Goal: Information Seeking & Learning: Learn about a topic

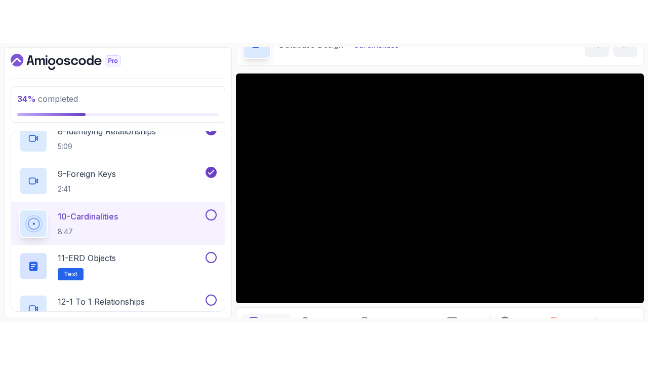
scroll to position [29, 0]
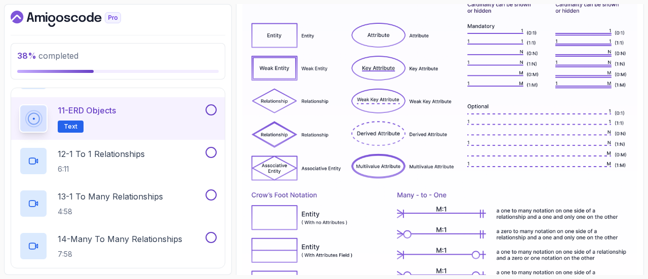
scroll to position [217, 0]
click at [159, 152] on div "12 - 1 To 1 Relationships 6:11" at bounding box center [111, 161] width 184 height 28
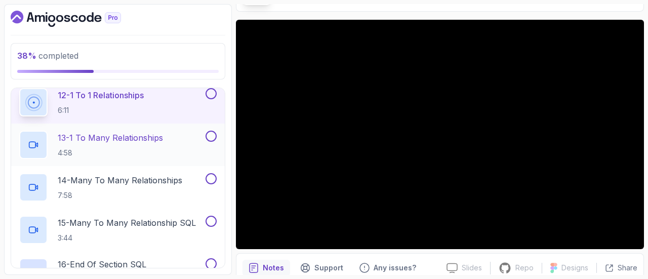
scroll to position [566, 0]
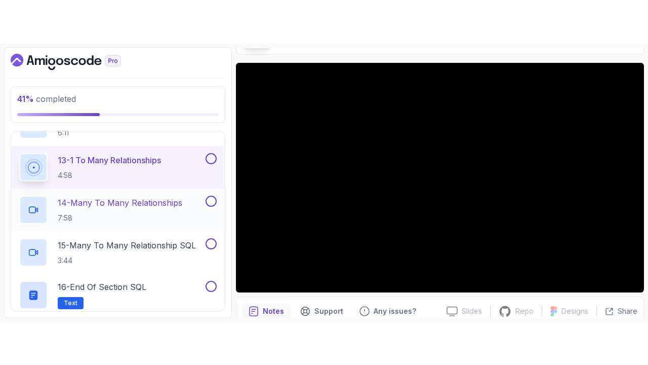
scroll to position [561, 0]
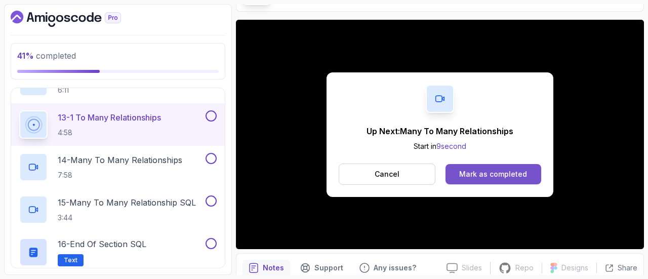
click at [467, 176] on div "Mark as completed" at bounding box center [493, 174] width 68 height 10
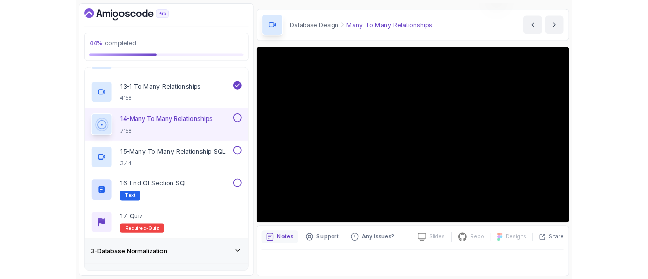
scroll to position [114, 0]
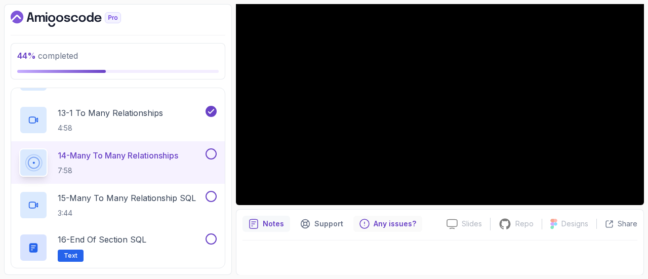
click at [392, 228] on p "Any issues?" at bounding box center [395, 224] width 43 height 10
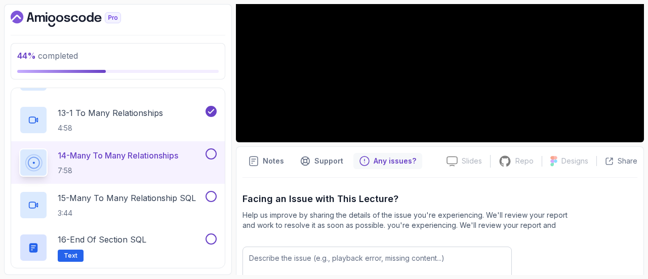
scroll to position [224, 0]
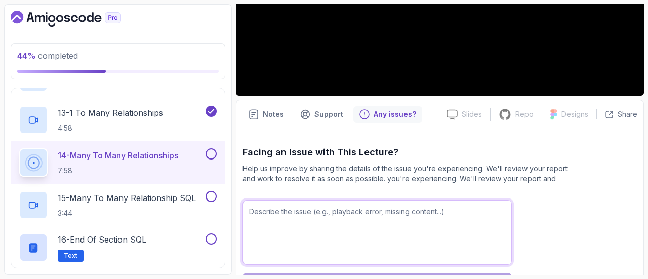
click at [378, 234] on textarea at bounding box center [377, 232] width 269 height 65
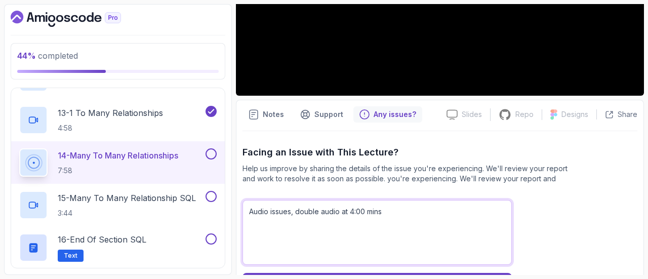
scroll to position [262, 0]
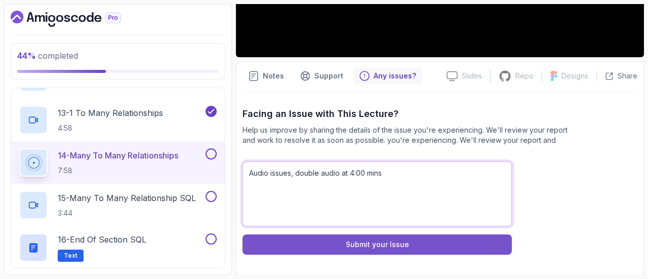
type textarea "Audio issues, double audio at 4:00 mins"
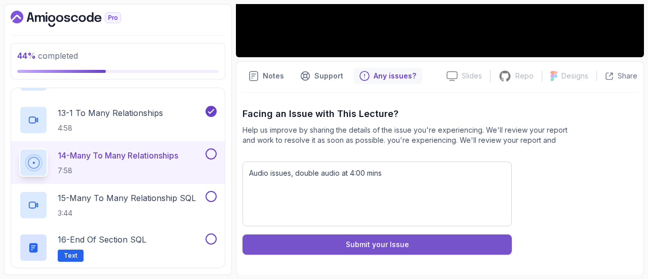
click at [402, 241] on div "Submit your Issue" at bounding box center [377, 245] width 63 height 10
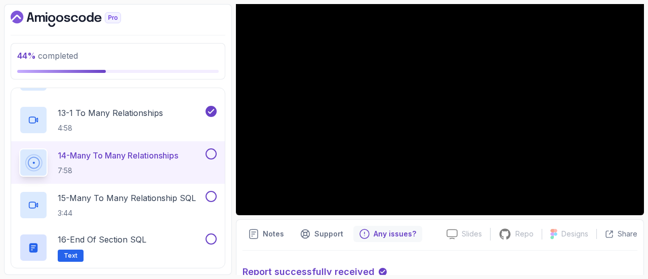
scroll to position [105, 0]
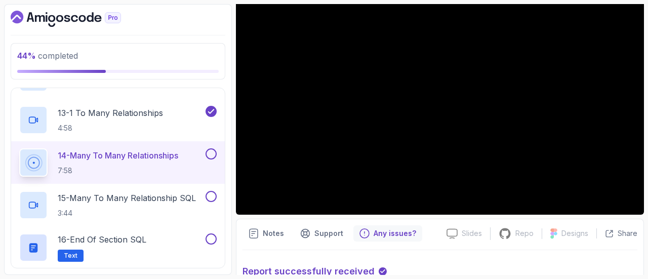
click at [214, 153] on button at bounding box center [211, 153] width 11 height 11
click at [185, 205] on h2 "15 - Many To Many Relationship SQL 3:44" at bounding box center [127, 205] width 138 height 26
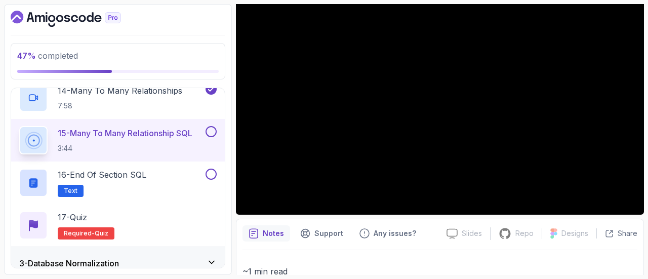
scroll to position [631, 0]
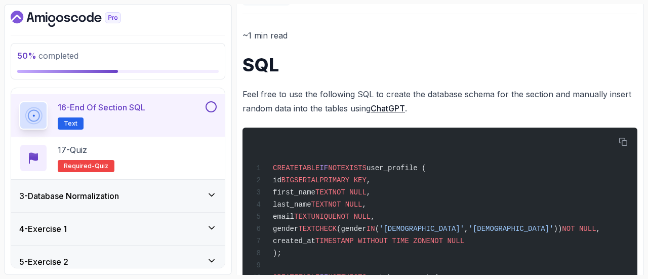
scroll to position [711, 0]
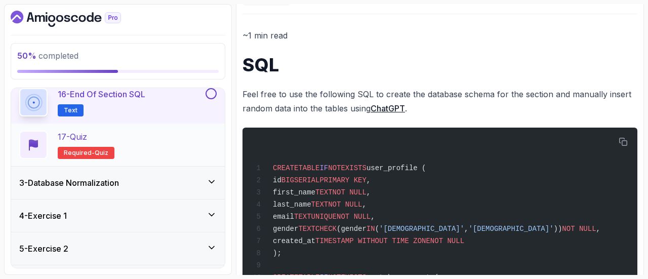
click at [140, 135] on div "17 - Quiz Required- quiz" at bounding box center [118, 145] width 198 height 28
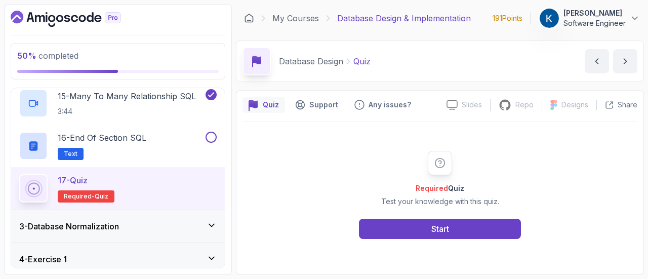
scroll to position [665, 0]
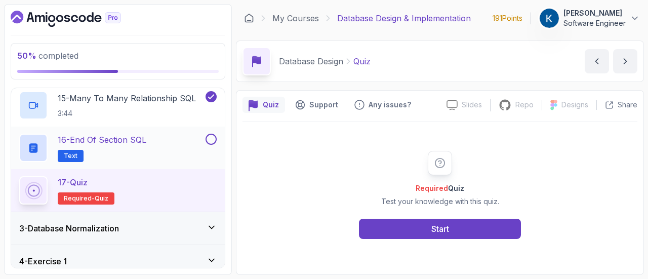
click at [213, 140] on button at bounding box center [211, 139] width 11 height 11
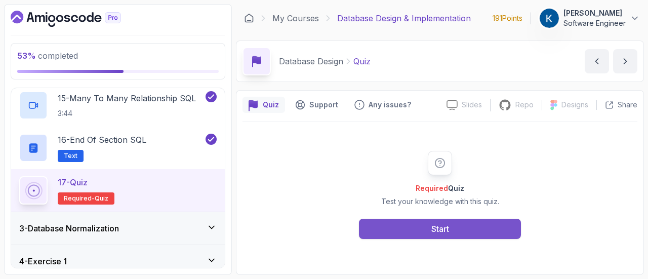
click at [420, 225] on button "Start" at bounding box center [440, 229] width 162 height 20
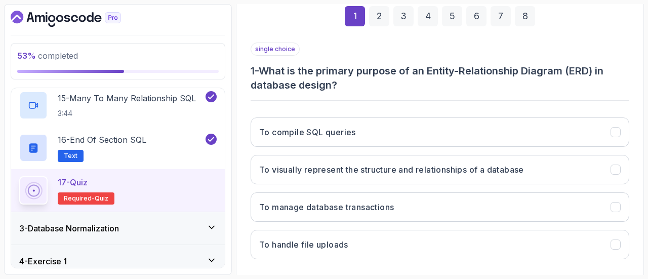
scroll to position [155, 0]
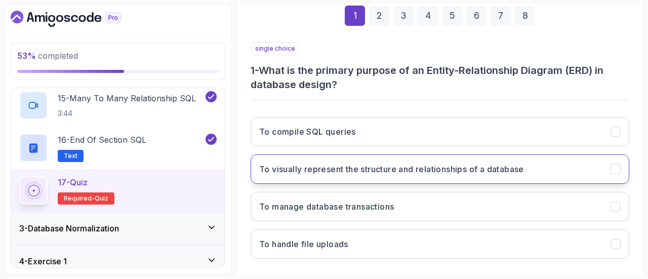
click at [393, 174] on button "To visually represent the structure and relationships of a database" at bounding box center [440, 169] width 379 height 29
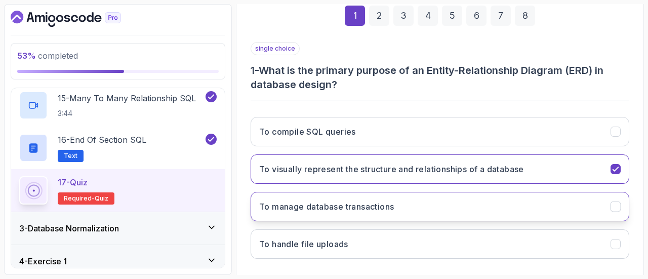
scroll to position [201, 0]
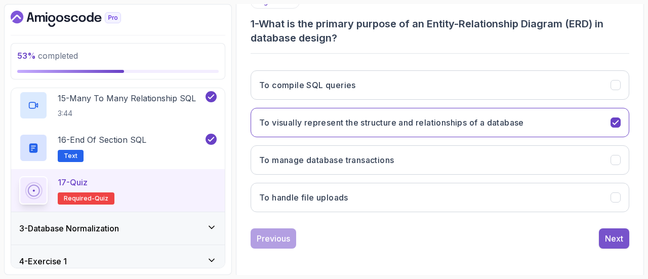
click at [614, 237] on div "Next" at bounding box center [614, 239] width 18 height 12
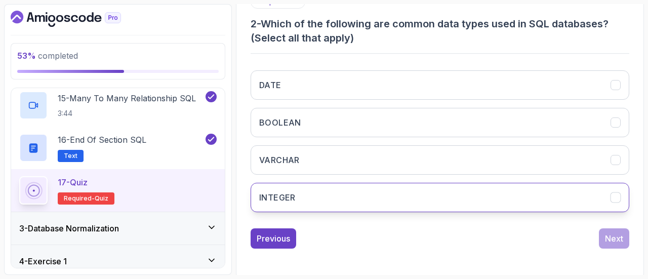
click at [357, 186] on button "INTEGER" at bounding box center [440, 197] width 379 height 29
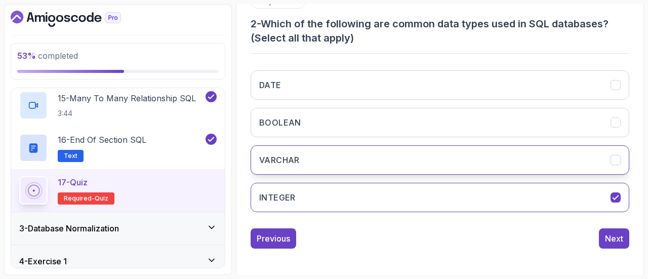
click at [372, 149] on button "VARCHAR" at bounding box center [440, 159] width 379 height 29
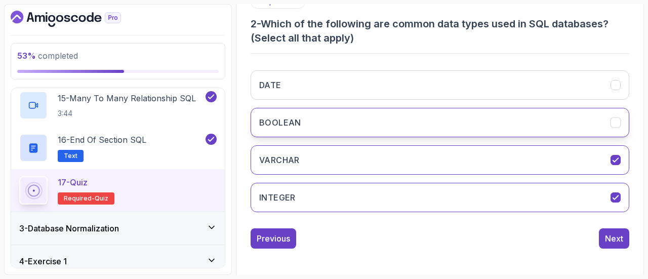
click at [387, 122] on button "BOOLEAN" at bounding box center [440, 122] width 379 height 29
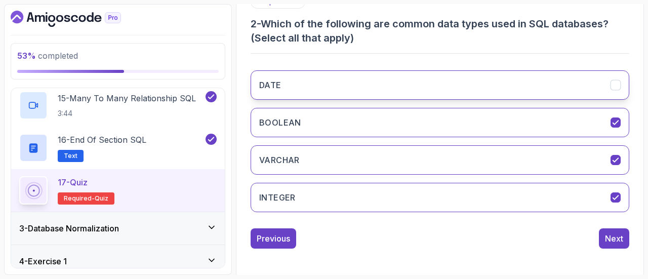
click at [396, 88] on button "DATE" at bounding box center [440, 84] width 379 height 29
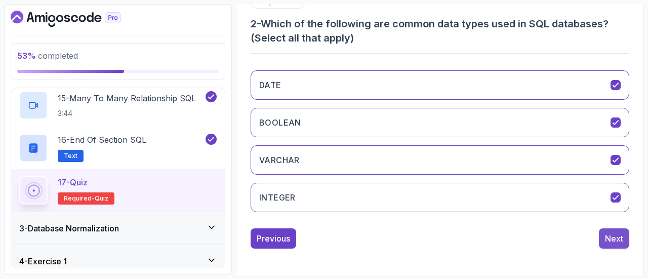
click at [613, 245] on button "Next" at bounding box center [614, 238] width 30 height 20
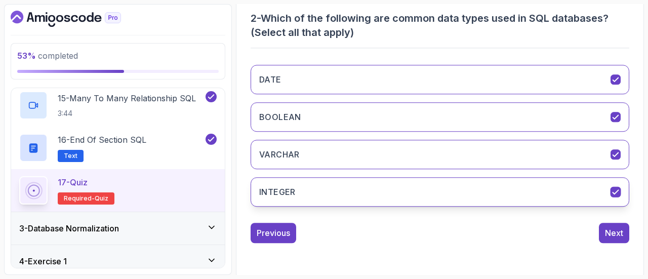
scroll to position [187, 0]
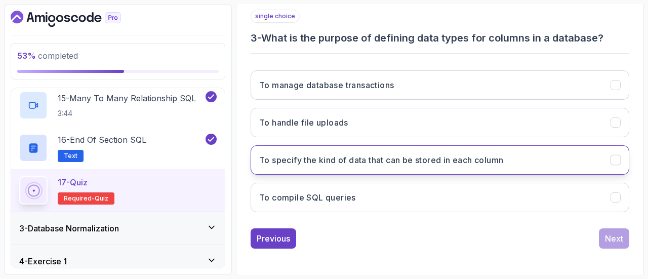
click at [420, 168] on button "To specify the kind of data that can be stored in each column" at bounding box center [440, 159] width 379 height 29
click at [604, 236] on button "Next" at bounding box center [614, 238] width 30 height 20
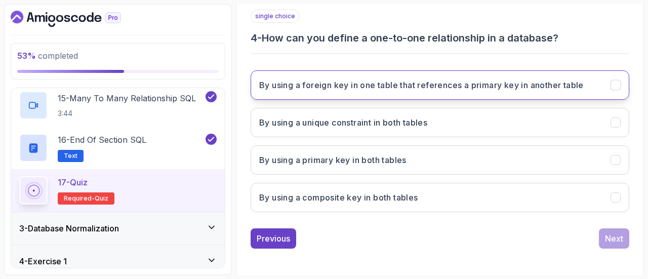
click at [474, 91] on button "By using a foreign key in one table that references a primary key in another ta…" at bounding box center [440, 84] width 379 height 29
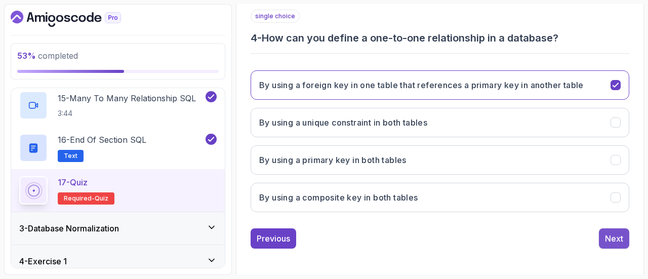
click at [616, 244] on button "Next" at bounding box center [614, 238] width 30 height 20
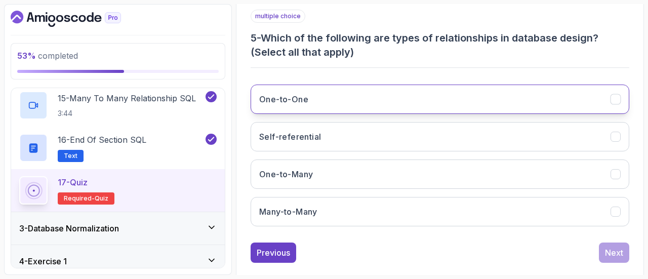
click at [394, 94] on button "One-to-One" at bounding box center [440, 99] width 379 height 29
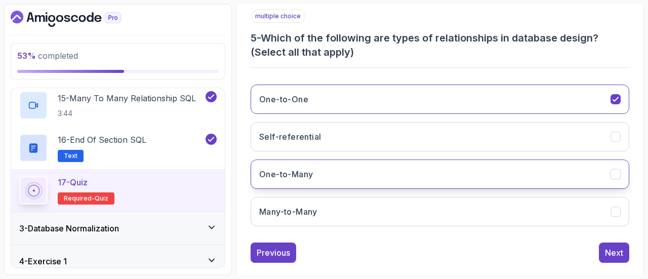
click at [381, 170] on button "One-to-Many" at bounding box center [440, 174] width 379 height 29
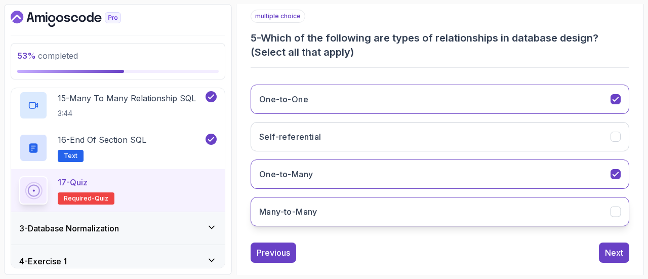
click at [372, 214] on button "Many-to-Many" at bounding box center [440, 211] width 379 height 29
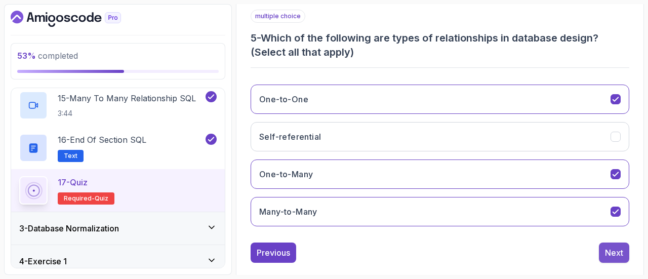
click at [626, 257] on button "Next" at bounding box center [614, 253] width 30 height 20
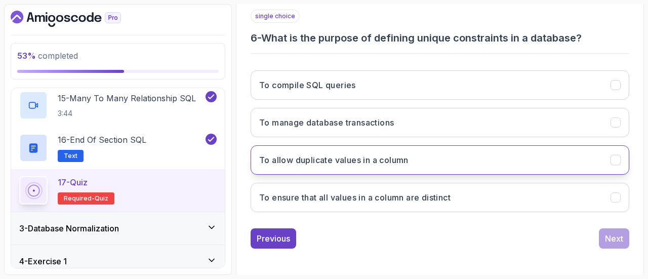
click at [437, 168] on button "To allow duplicate values in a column" at bounding box center [440, 159] width 379 height 29
click at [445, 156] on button "To allow duplicate values in a column" at bounding box center [440, 159] width 379 height 29
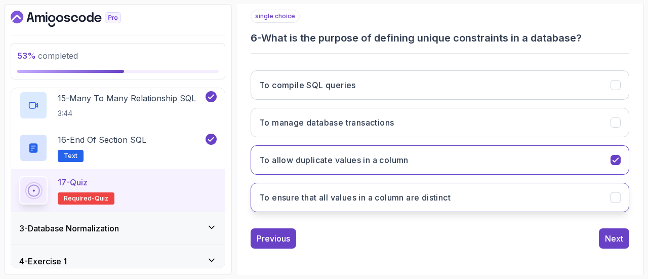
click at [456, 207] on button "To ensure that all values in a column are distinct" at bounding box center [440, 197] width 379 height 29
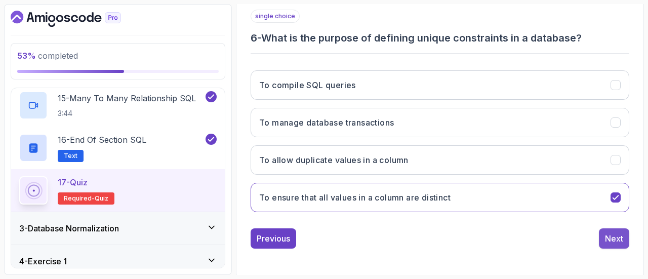
click at [603, 230] on button "Next" at bounding box center [614, 238] width 30 height 20
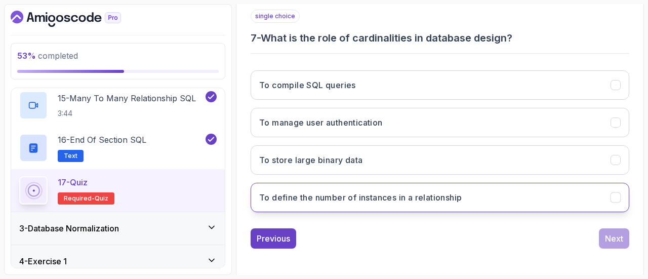
click at [394, 204] on button "To define the number of instances in a relationship" at bounding box center [440, 197] width 379 height 29
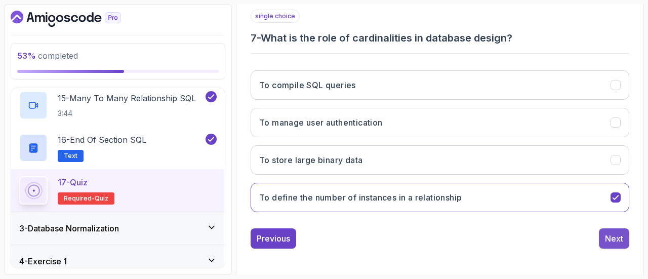
click at [618, 242] on div "Next" at bounding box center [614, 239] width 18 height 12
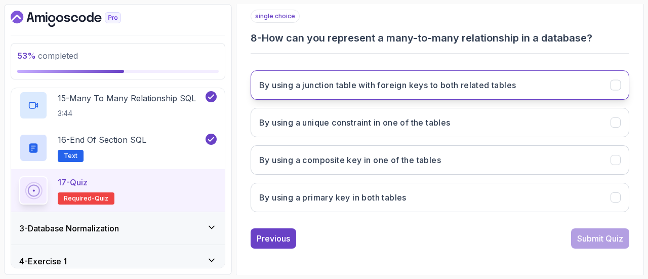
click at [431, 89] on h3 "By using a junction table with foreign keys to both related tables" at bounding box center [387, 85] width 257 height 12
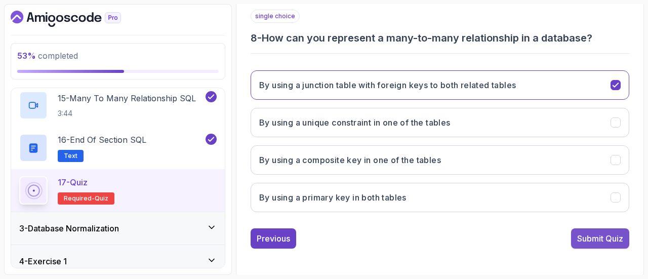
click at [590, 239] on div "Submit Quiz" at bounding box center [600, 239] width 46 height 12
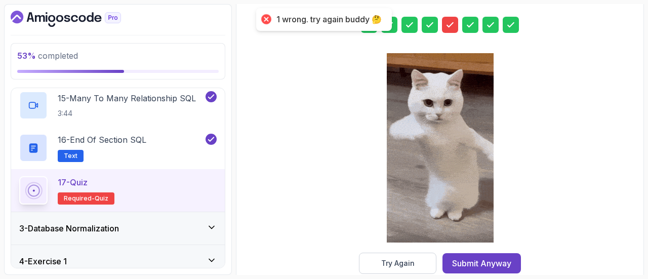
click at [457, 28] on div at bounding box center [450, 25] width 16 height 16
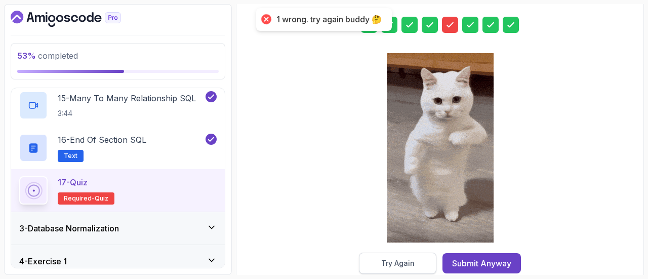
click at [414, 256] on button "Try Again" at bounding box center [398, 263] width 78 height 21
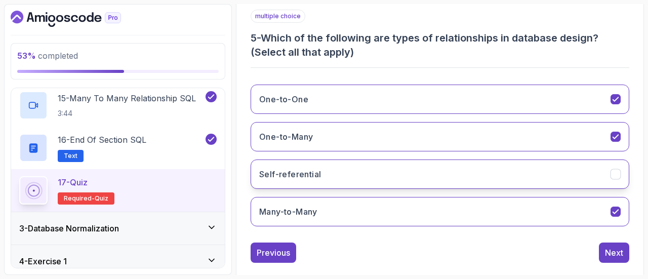
click at [423, 183] on button "Self-referential" at bounding box center [440, 174] width 379 height 29
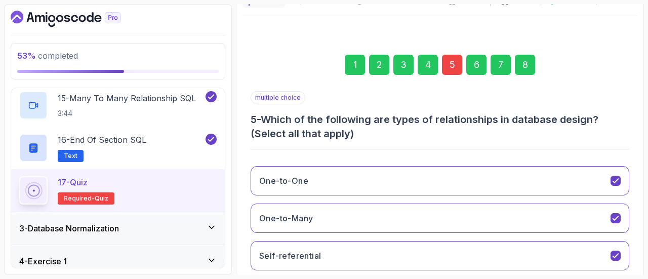
scroll to position [105, 0]
click at [521, 70] on div "8" at bounding box center [525, 65] width 20 height 20
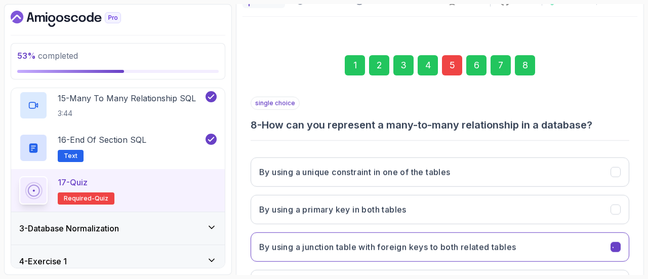
scroll to position [187, 0]
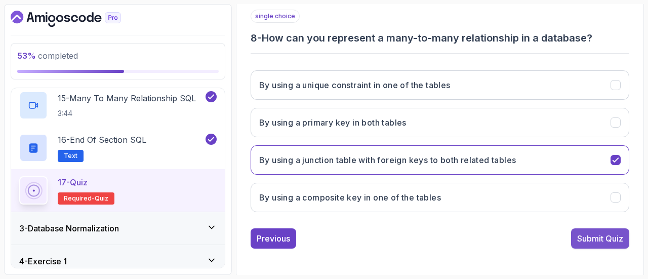
click at [587, 246] on button "Submit Quiz" at bounding box center [600, 238] width 58 height 20
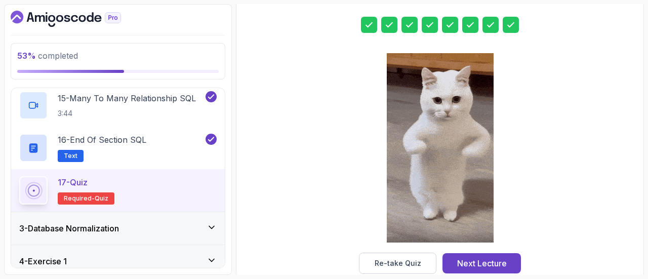
scroll to position [205, 0]
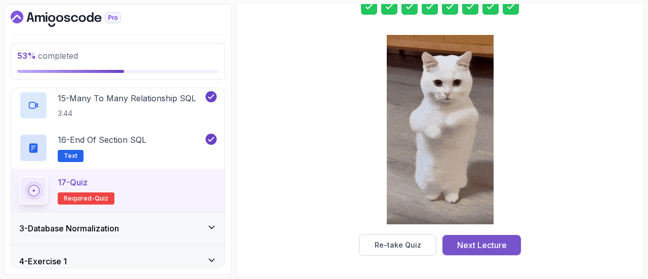
click at [513, 248] on button "Next Lecture" at bounding box center [482, 245] width 79 height 20
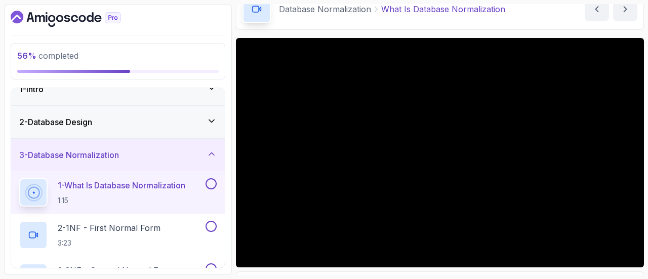
scroll to position [53, 0]
